Goal: Obtain resource: Obtain resource

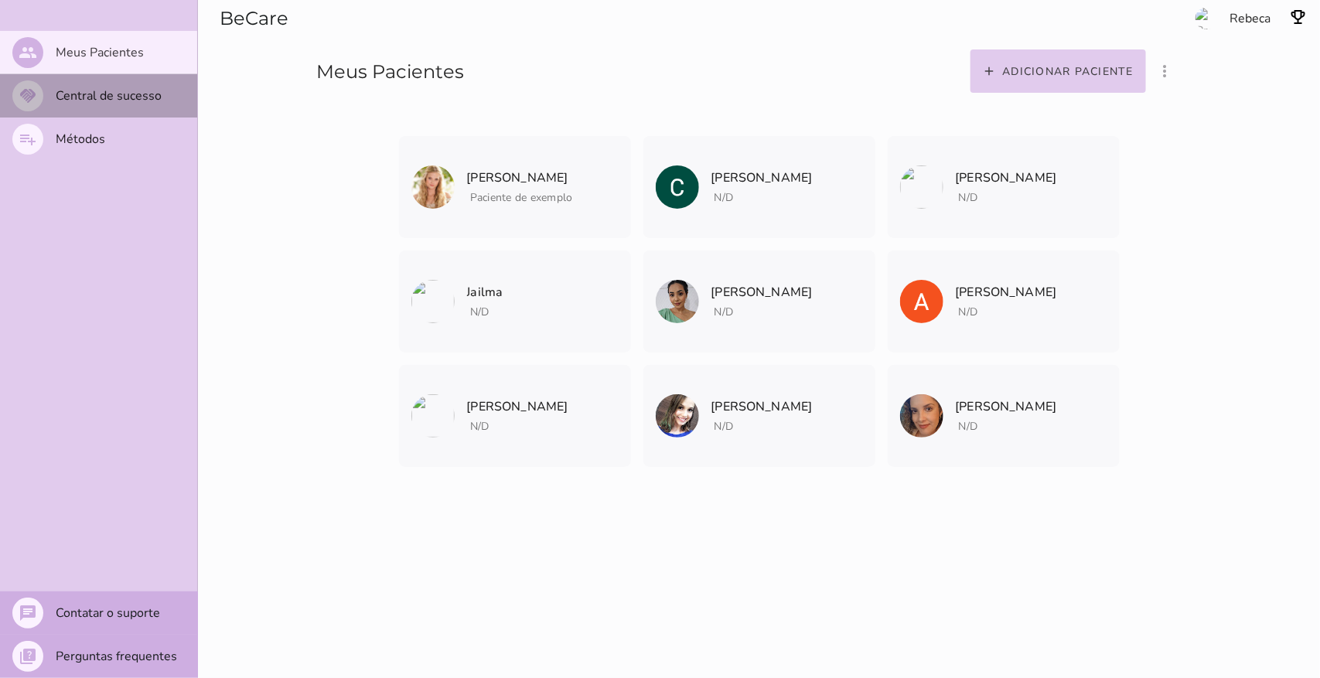
click at [0, 0] on slot "Central de sucesso" at bounding box center [0, 0] width 0 height 0
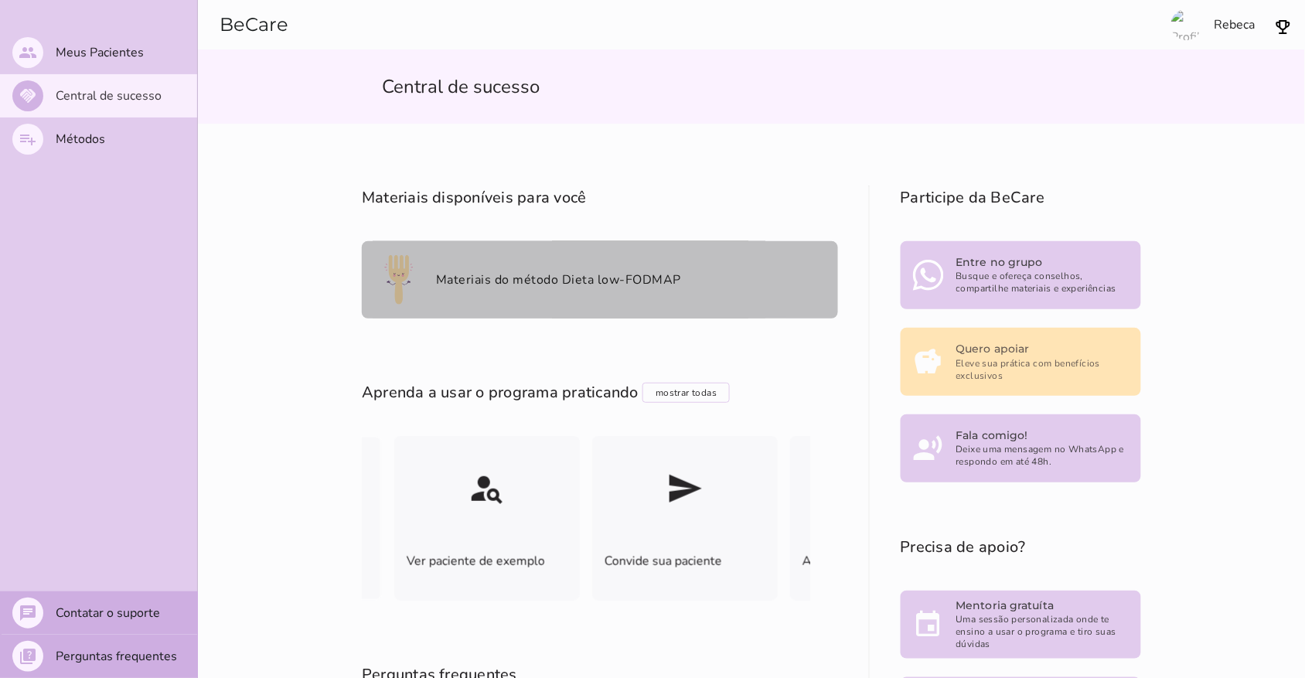
click at [559, 288] on span "Materiais do método Dieta low-FODMAP" at bounding box center [558, 280] width 245 height 19
